Goal: Task Accomplishment & Management: Manage account settings

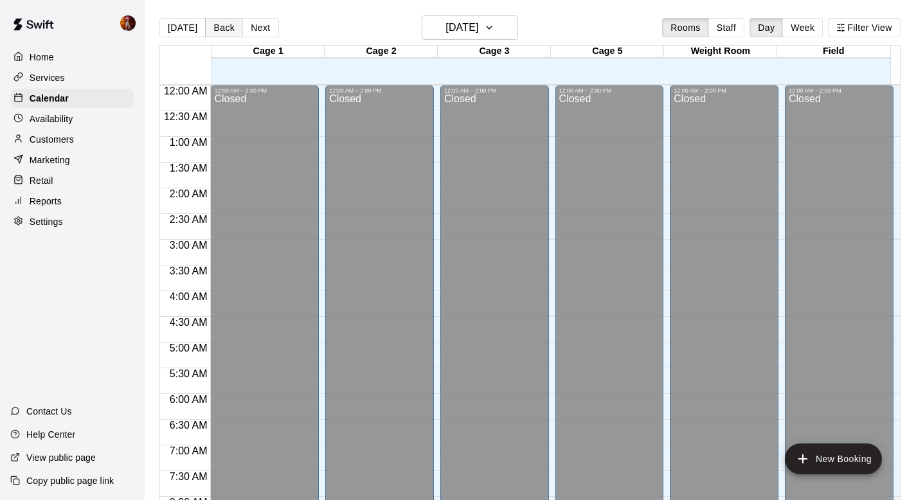
scroll to position [766, 0]
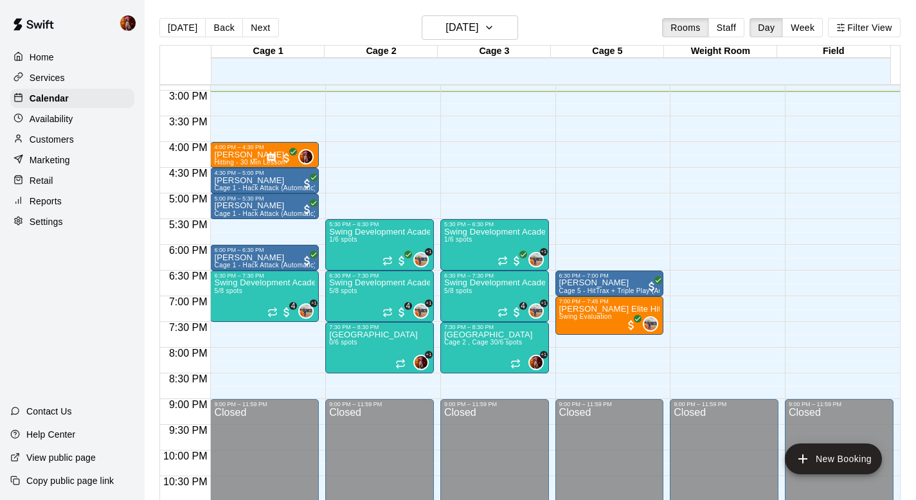
click at [62, 136] on p "Customers" at bounding box center [52, 139] width 44 height 13
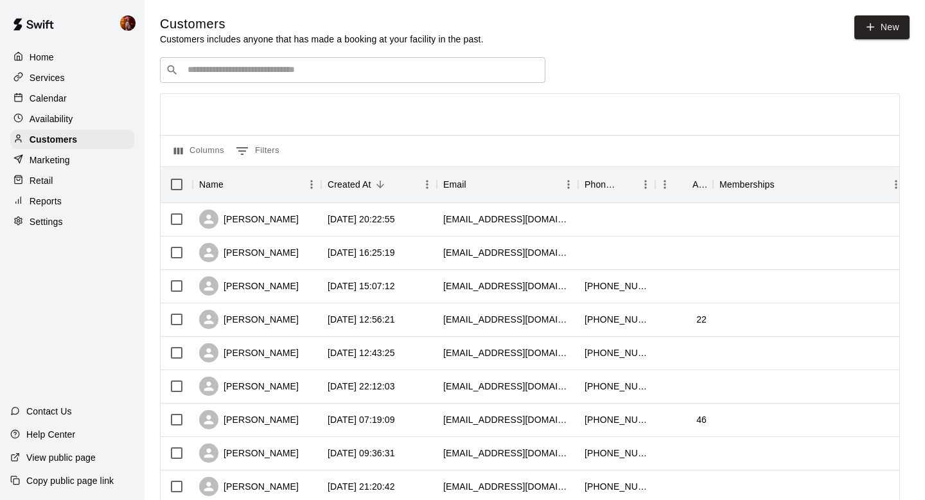
click at [301, 70] on input "Search customers by name or email" at bounding box center [362, 70] width 356 height 13
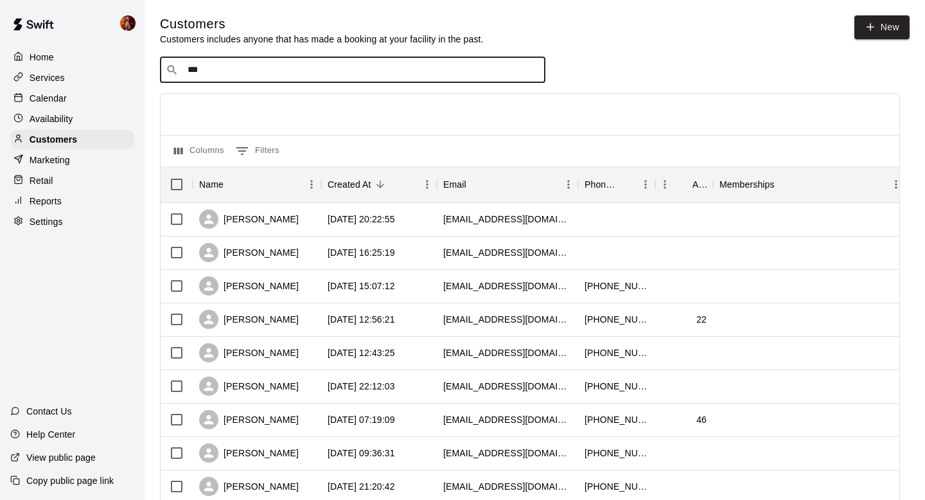
type input "****"
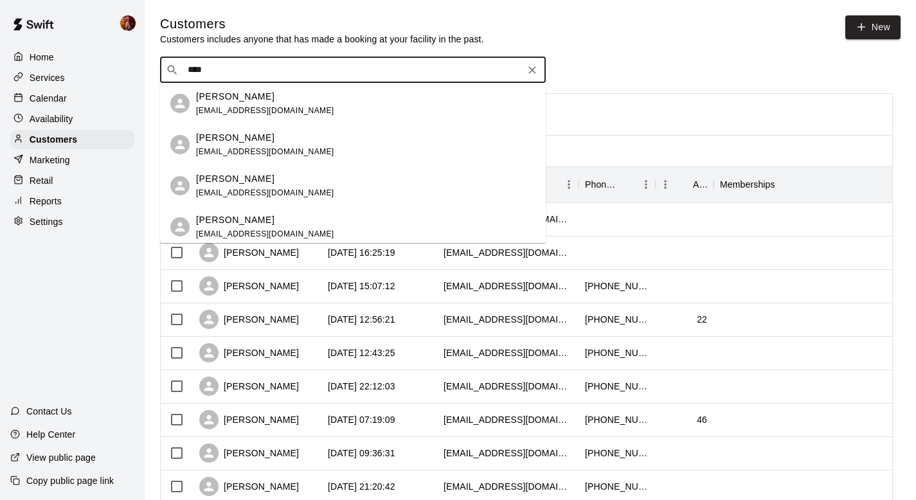
click at [209, 87] on div "[PERSON_NAME] [EMAIL_ADDRESS][DOMAIN_NAME]" at bounding box center [352, 103] width 385 height 41
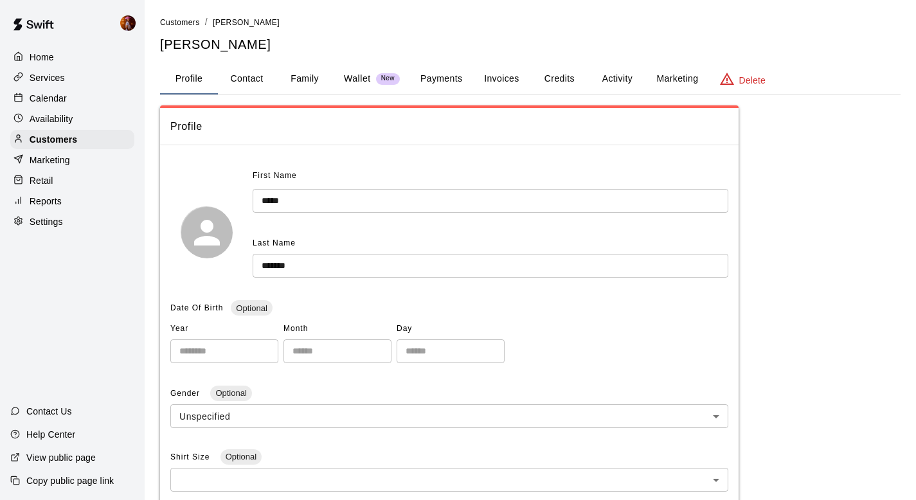
click at [251, 78] on button "Contact" at bounding box center [247, 79] width 58 height 31
select select "**"
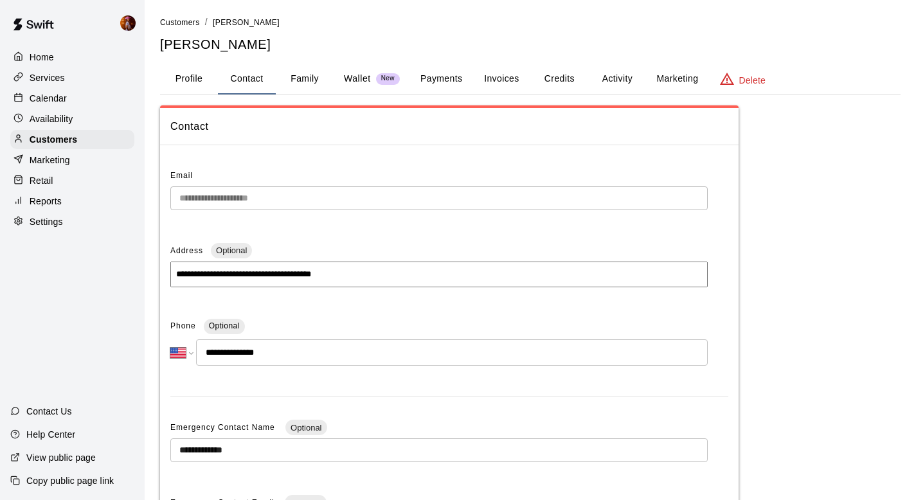
click at [319, 75] on button "Family" at bounding box center [305, 79] width 58 height 31
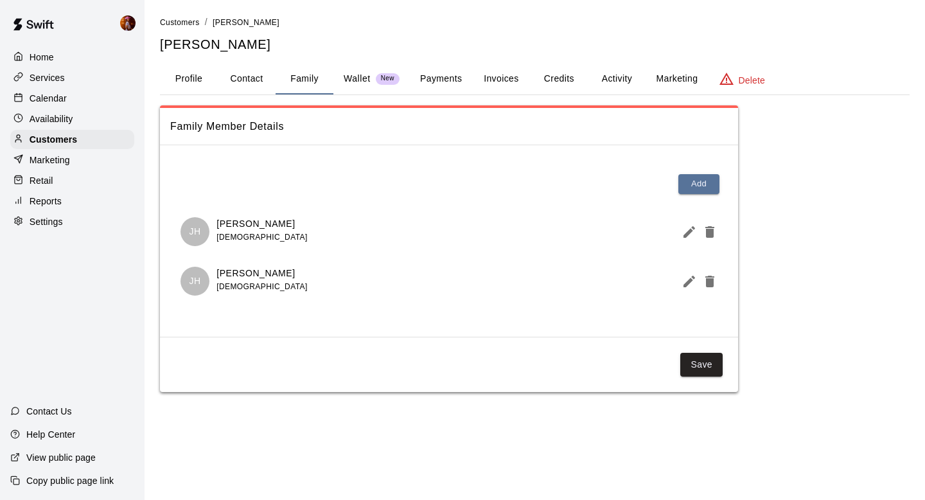
click at [49, 94] on p "Calendar" at bounding box center [48, 98] width 37 height 13
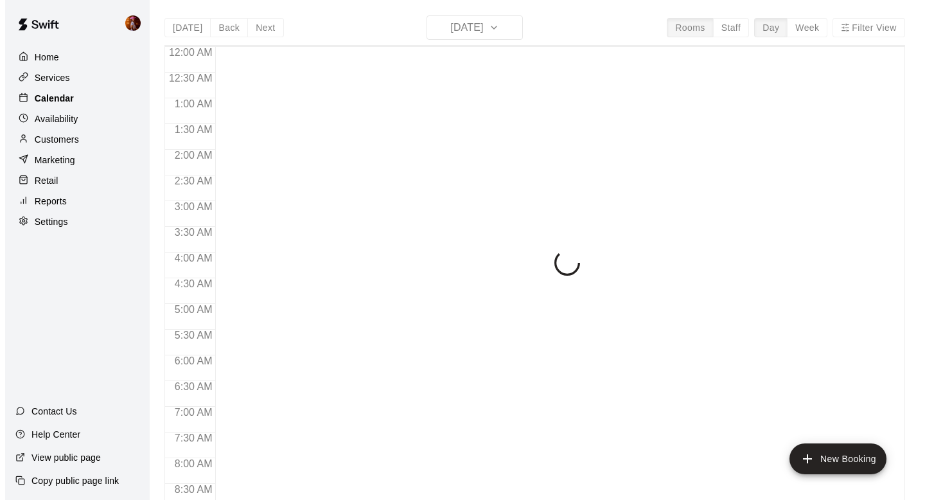
scroll to position [766, 0]
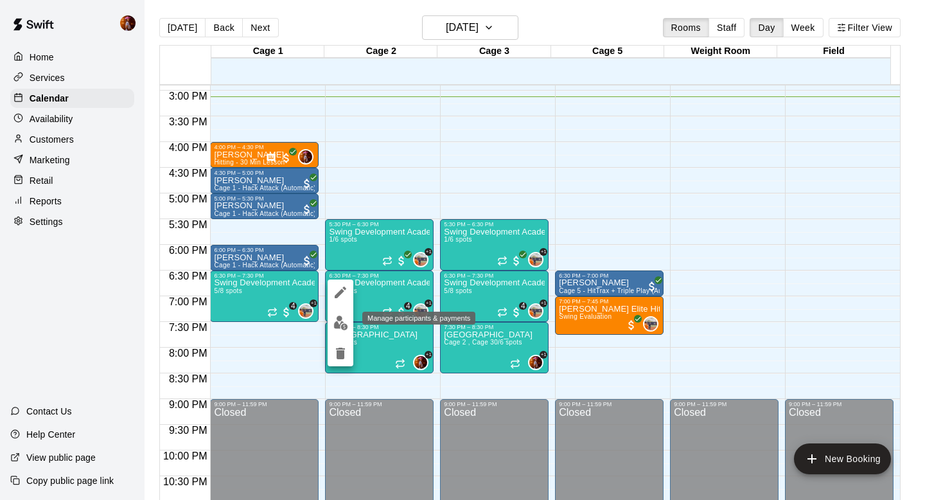
click at [344, 315] on img "edit" at bounding box center [340, 322] width 15 height 15
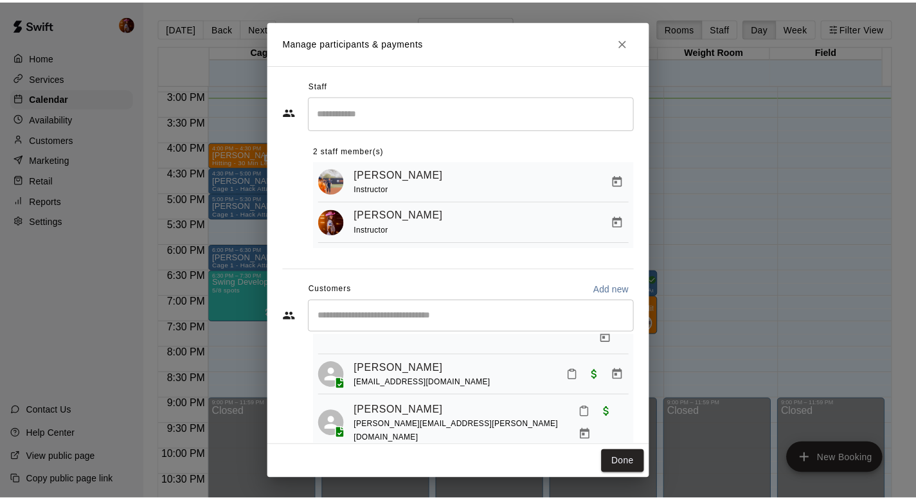
scroll to position [40, 0]
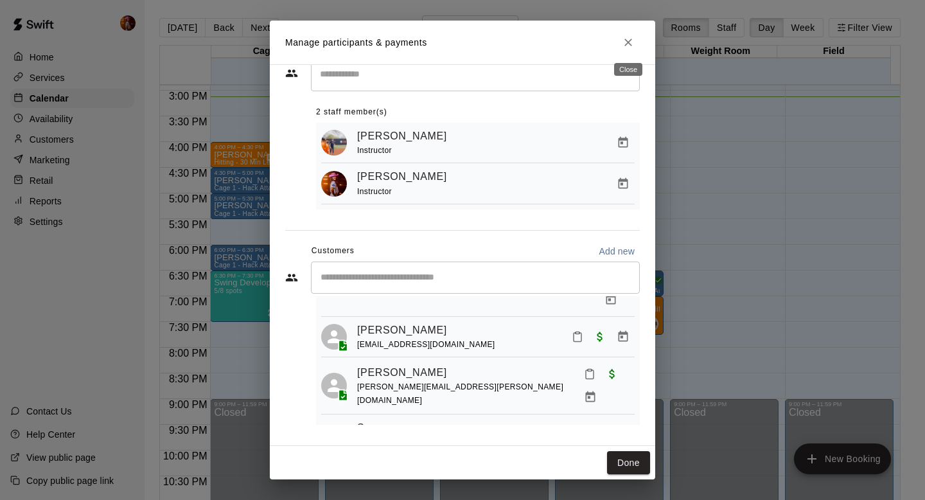
click at [626, 42] on icon "Close" at bounding box center [628, 42] width 13 height 13
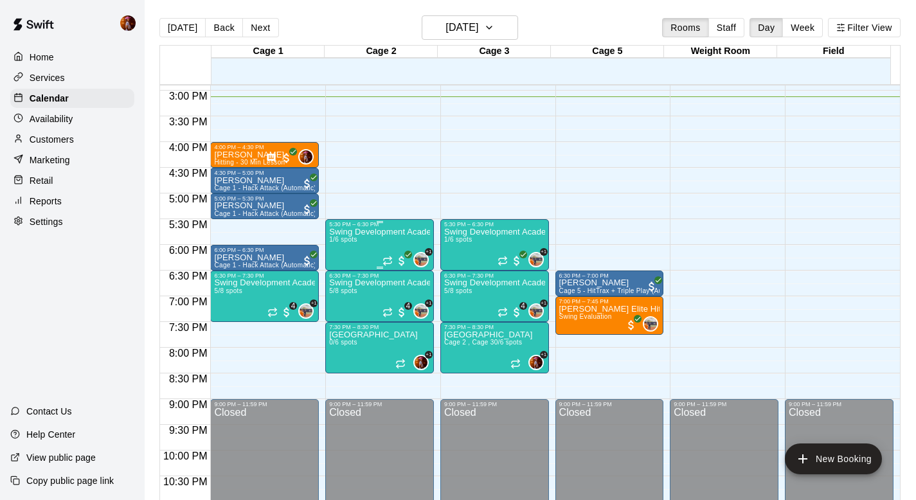
click at [362, 256] on div "Swing Development Academy 8U/10U 1/6 spots" at bounding box center [379, 477] width 101 height 500
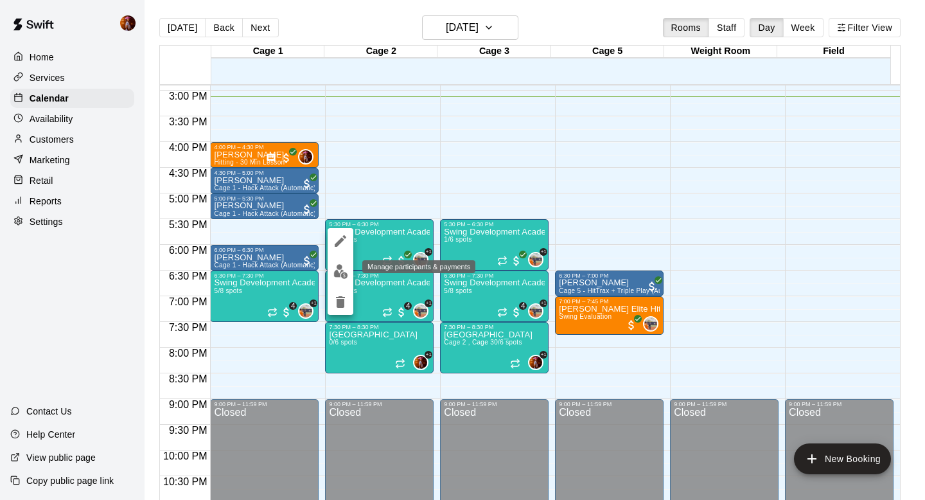
click at [344, 269] on img "edit" at bounding box center [340, 271] width 15 height 15
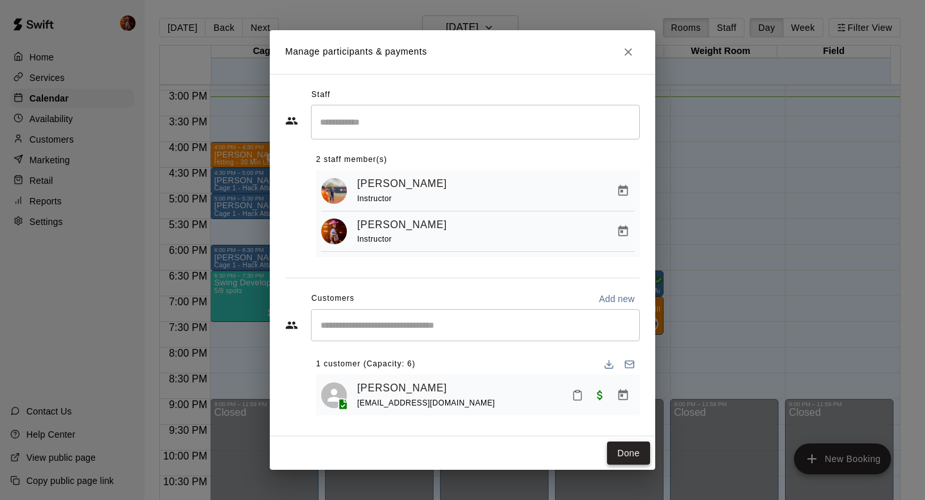
click at [610, 456] on button "Done" at bounding box center [628, 453] width 43 height 24
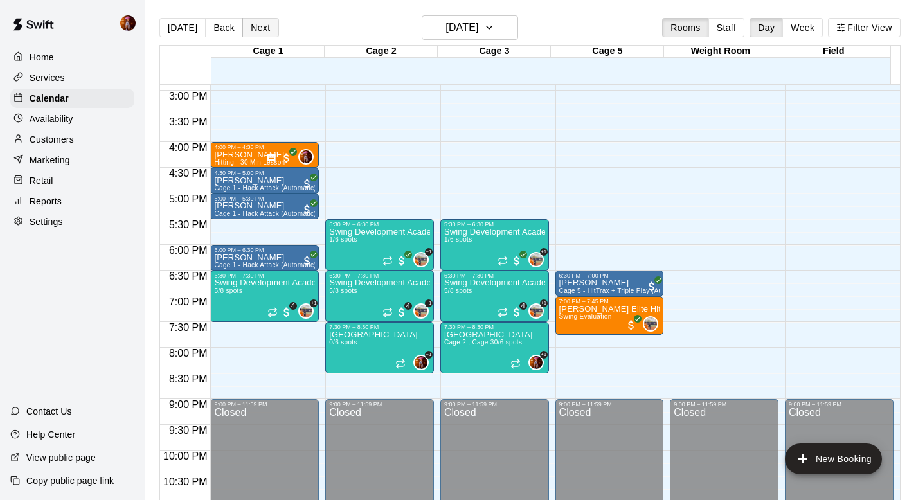
click at [256, 27] on button "Next" at bounding box center [260, 27] width 36 height 19
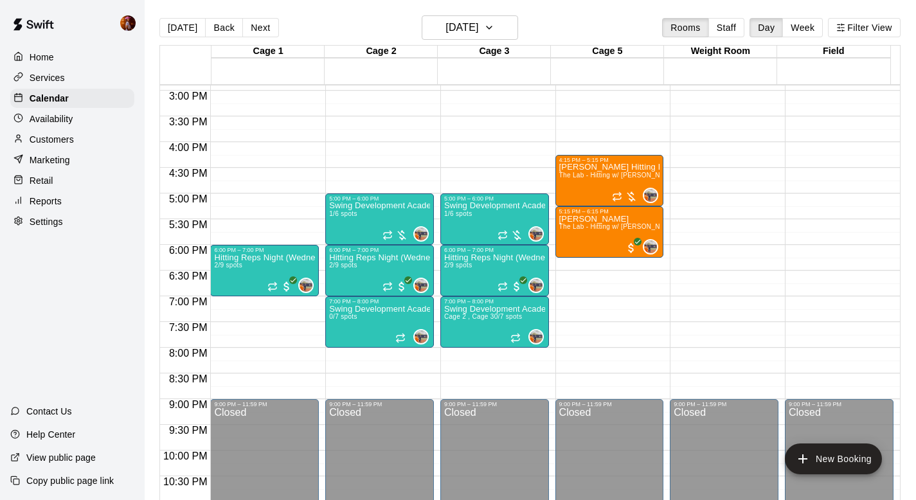
click at [58, 114] on p "Availability" at bounding box center [52, 118] width 44 height 13
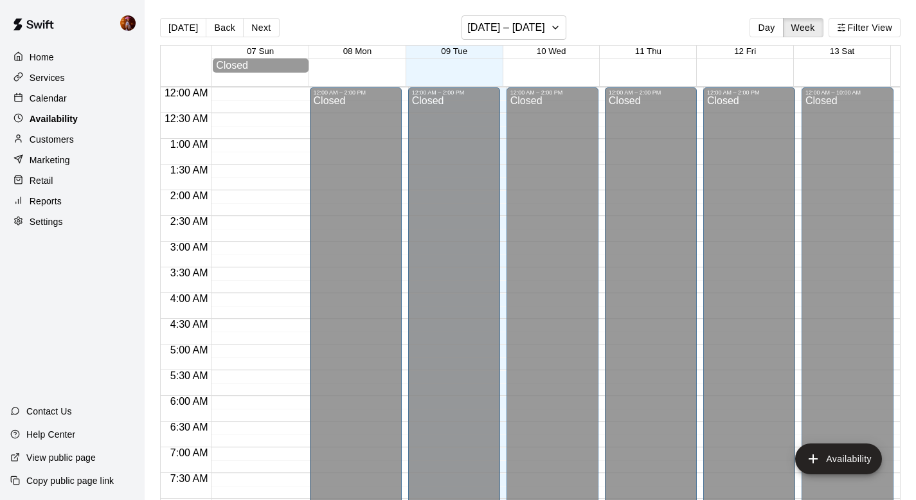
scroll to position [778, 0]
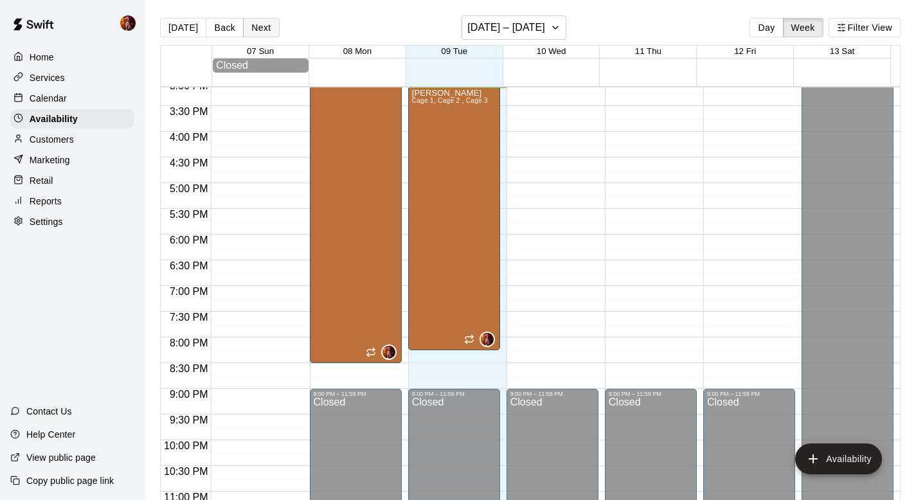
click at [250, 28] on button "Next" at bounding box center [261, 27] width 36 height 19
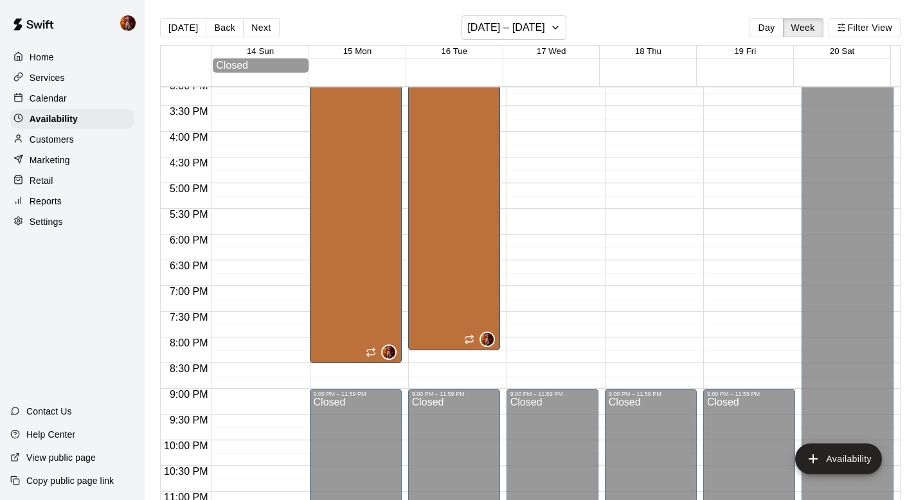
click at [70, 93] on div "Calendar" at bounding box center [72, 98] width 124 height 19
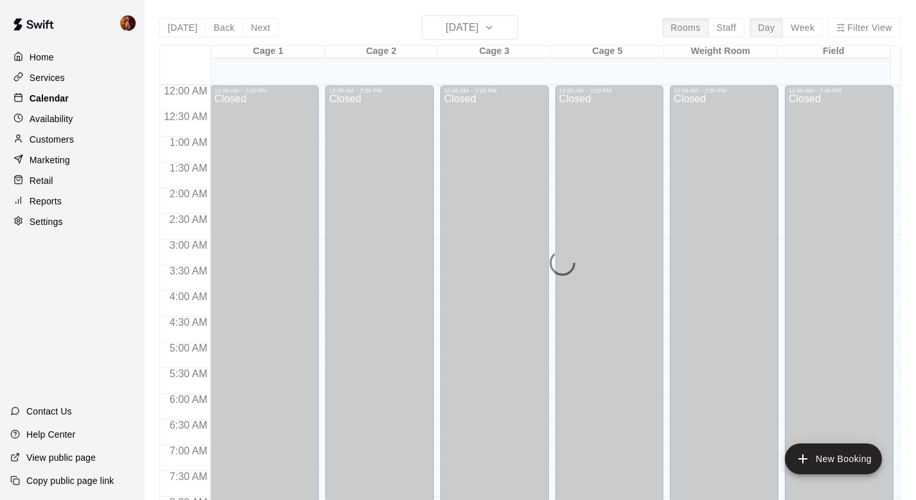
scroll to position [766, 0]
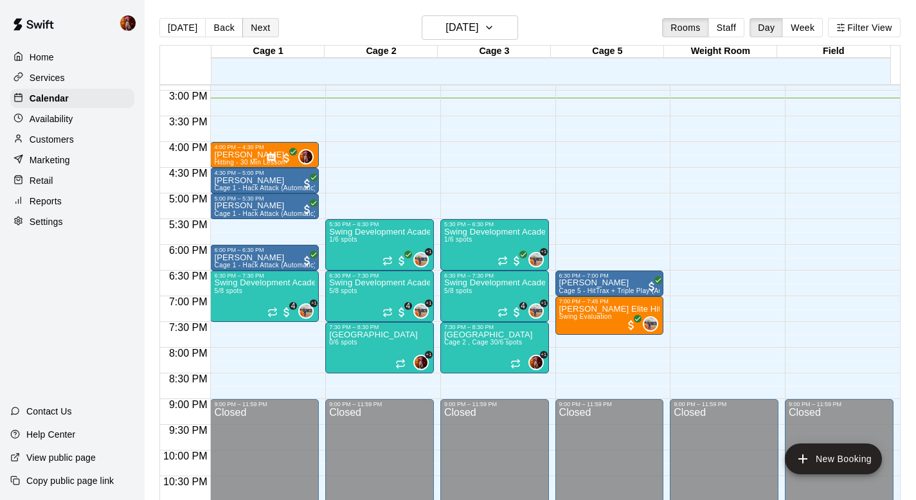
click at [267, 26] on button "Next" at bounding box center [260, 27] width 36 height 19
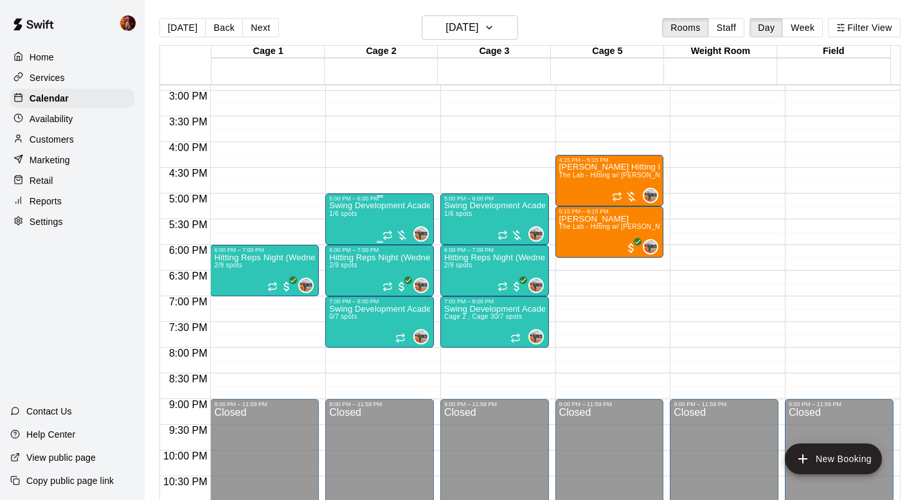
click at [360, 215] on div "Swing Development Academy 12U/14U 1/6 spots" at bounding box center [379, 452] width 101 height 500
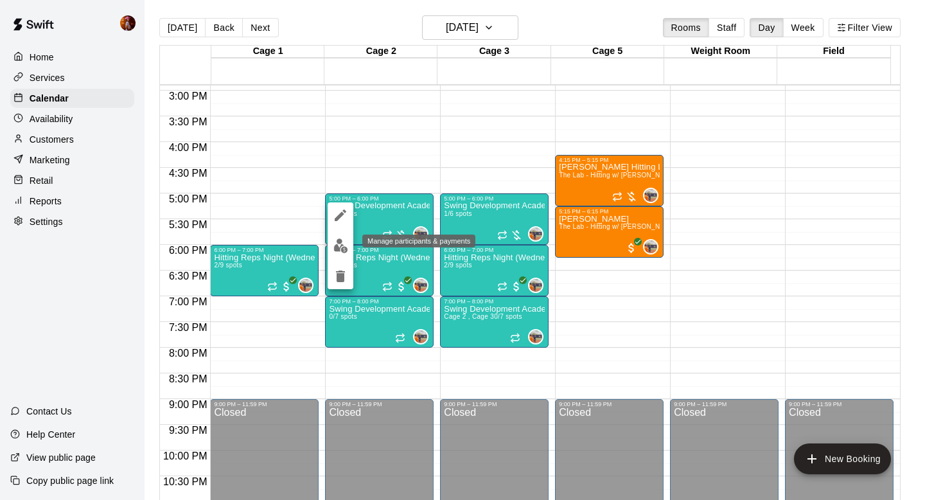
click at [343, 249] on img "edit" at bounding box center [340, 245] width 15 height 15
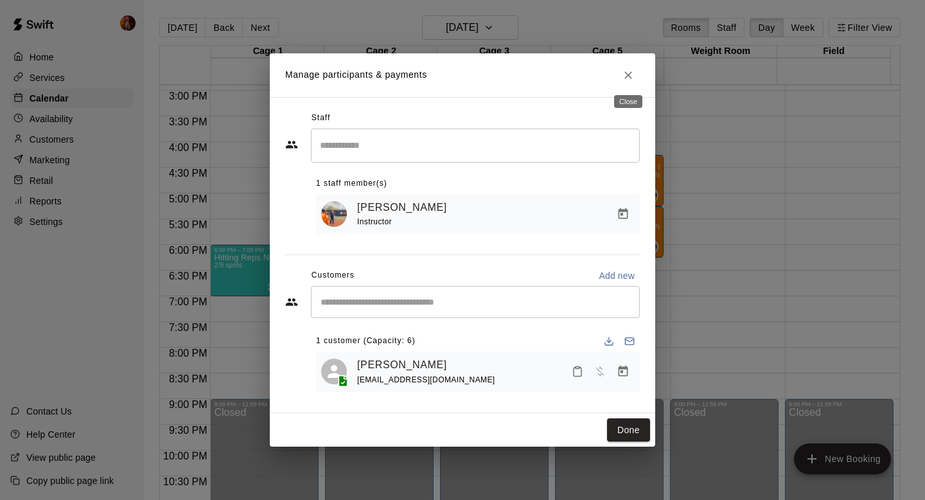
click at [635, 75] on button "Close" at bounding box center [628, 75] width 23 height 23
